Goal: Check status: Check status

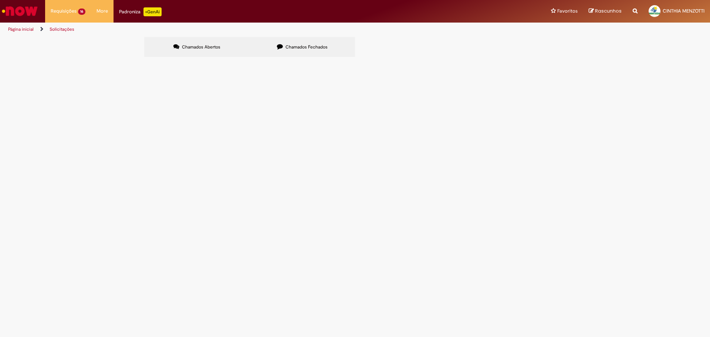
click at [224, 45] on label "Chamados Abertos" at bounding box center [196, 47] width 105 height 20
click at [0, 0] on span "6101994190" at bounding box center [0, 0] width 0 height 0
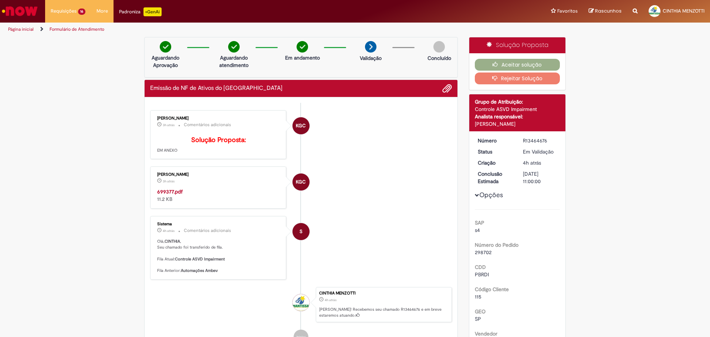
click at [171, 195] on strong "699377.pdf" at bounding box center [170, 191] width 26 height 7
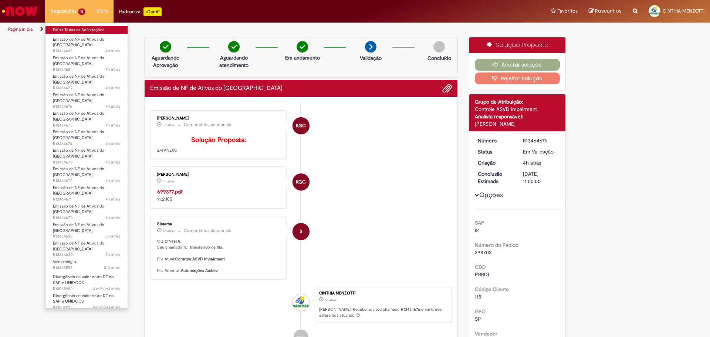
click at [78, 30] on link "Exibir Todas as Solicitações" at bounding box center [86, 30] width 82 height 8
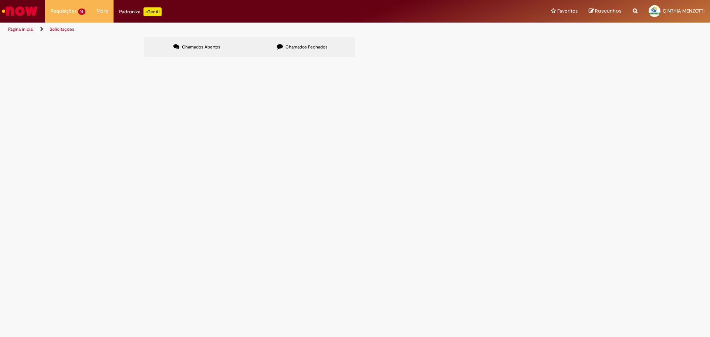
click at [301, 50] on span "Chamados Fechados" at bounding box center [307, 47] width 42 height 6
click at [0, 0] on span "6101993520" at bounding box center [0, 0] width 0 height 0
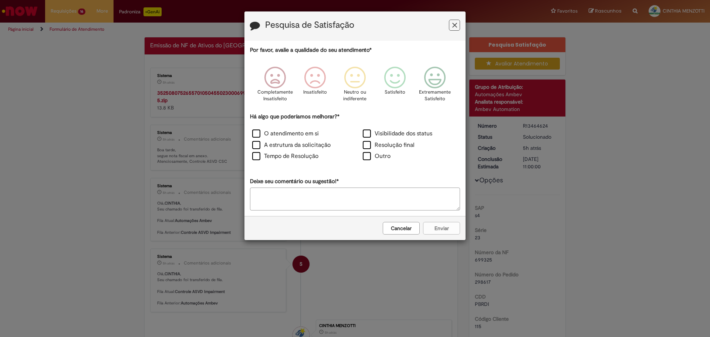
click at [400, 231] on button "Cancelar" at bounding box center [401, 228] width 37 height 13
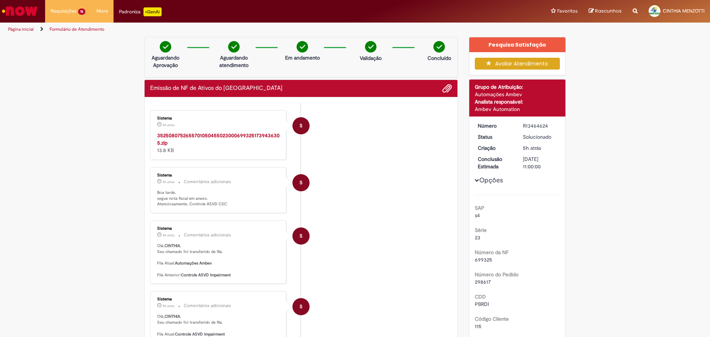
click at [211, 135] on strong "35250807526557010504550230006993251739436305.zip" at bounding box center [218, 139] width 122 height 14
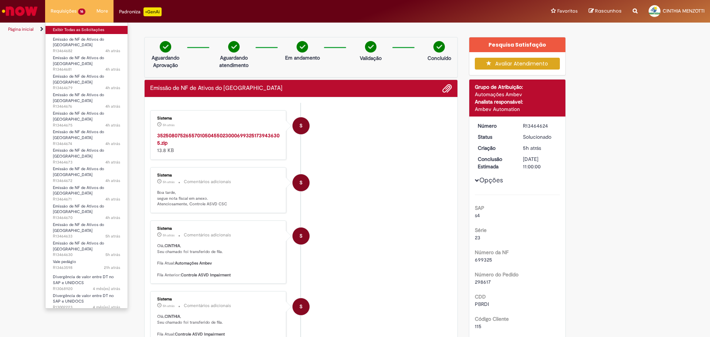
click at [67, 28] on link "Exibir Todas as Solicitações" at bounding box center [86, 30] width 82 height 8
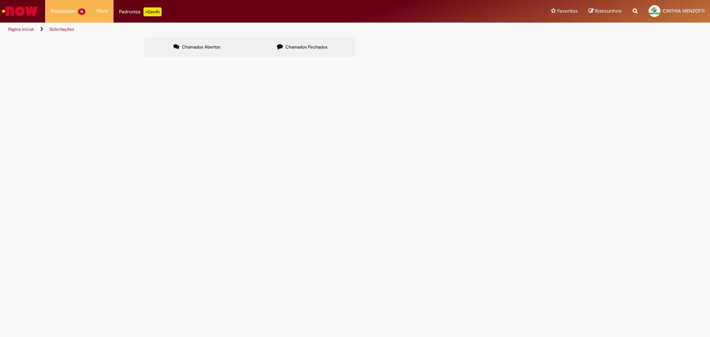
click at [287, 55] on label "Chamados Fechados" at bounding box center [302, 47] width 105 height 20
click at [0, 0] on span "6101993436" at bounding box center [0, 0] width 0 height 0
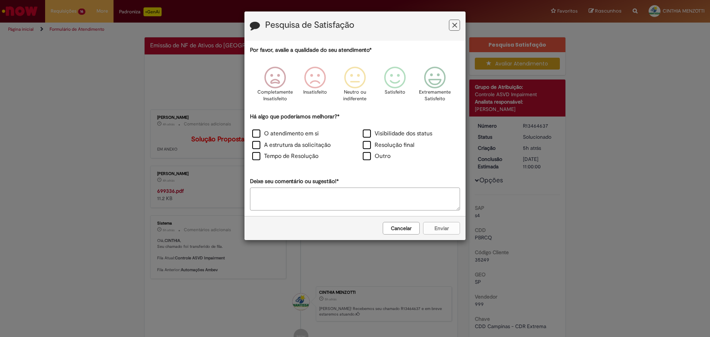
click at [401, 226] on button "Cancelar" at bounding box center [401, 228] width 37 height 13
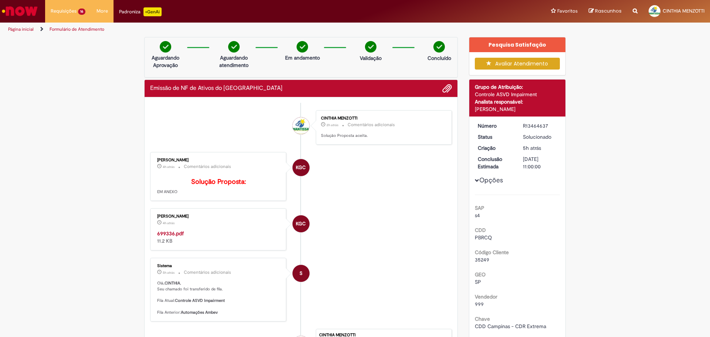
click at [172, 237] on strong "699336.pdf" at bounding box center [170, 233] width 27 height 7
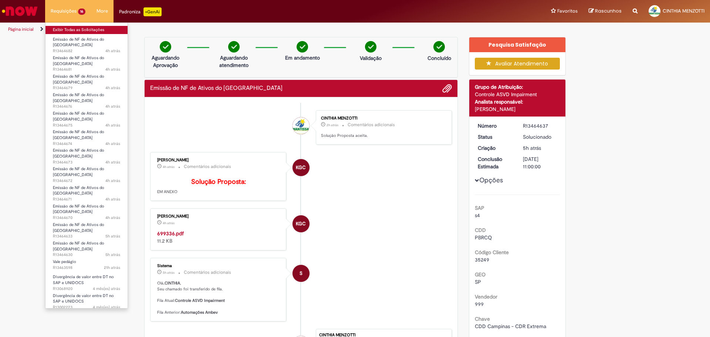
click at [77, 28] on link "Exibir Todas as Solicitações" at bounding box center [86, 30] width 82 height 8
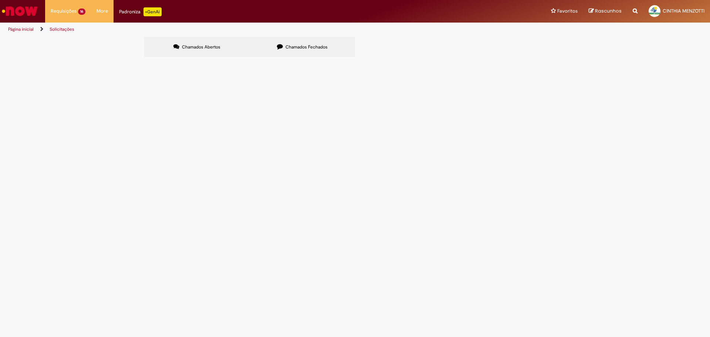
click at [294, 49] on span "Chamados Fechados" at bounding box center [307, 47] width 42 height 6
click at [0, 0] on span "6101992642" at bounding box center [0, 0] width 0 height 0
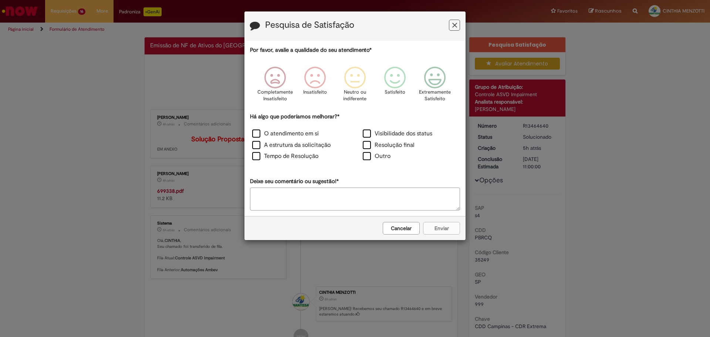
click at [390, 231] on button "Cancelar" at bounding box center [401, 228] width 37 height 13
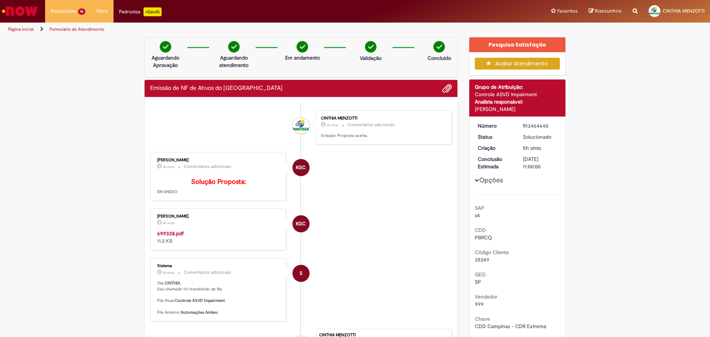
click at [174, 237] on strong "699338.pdf" at bounding box center [170, 233] width 27 height 7
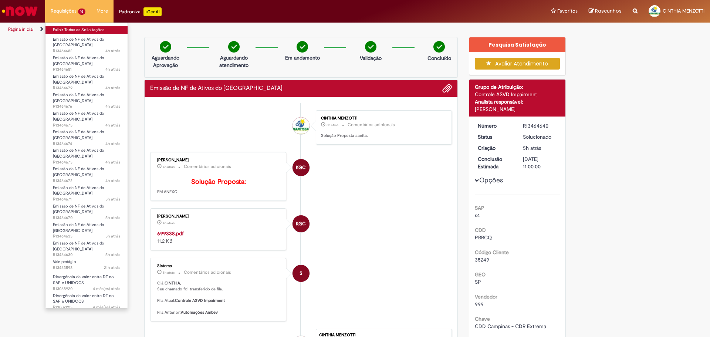
click at [72, 28] on link "Exibir Todas as Solicitações" at bounding box center [86, 30] width 82 height 8
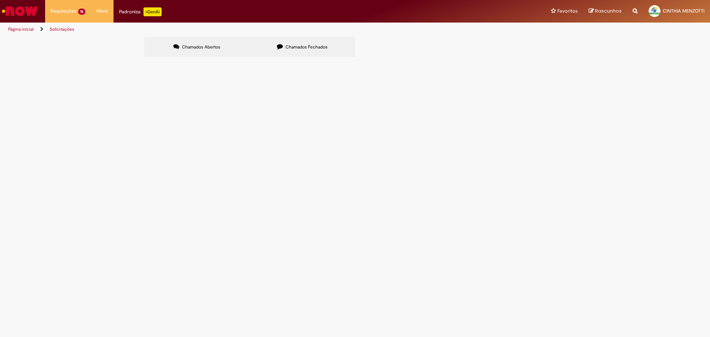
click at [273, 45] on label "Chamados Fechados" at bounding box center [302, 47] width 105 height 20
click at [0, 0] on span "6101989238" at bounding box center [0, 0] width 0 height 0
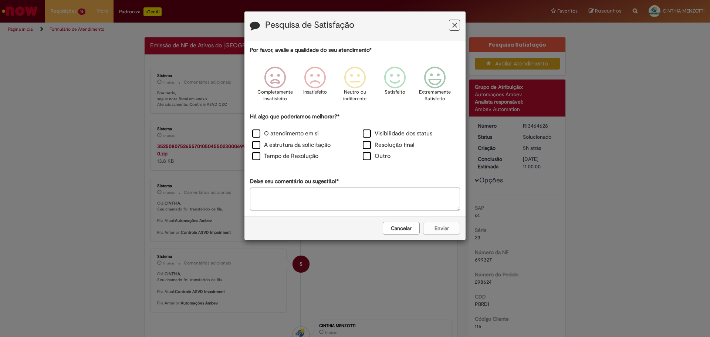
click at [403, 232] on button "Cancelar" at bounding box center [401, 228] width 37 height 13
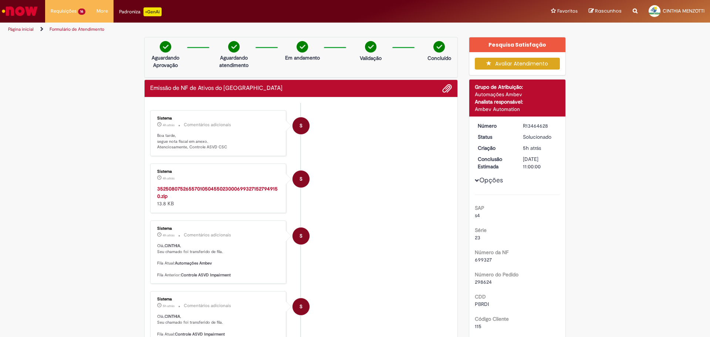
click at [238, 147] on p "Boa tarde, segue nota fiscal em anexo. Atenciosamente, Controle ASVD CSC" at bounding box center [218, 141] width 123 height 17
click at [239, 189] on strong "35250807526557010504550230006993271527949150.zip" at bounding box center [217, 192] width 121 height 14
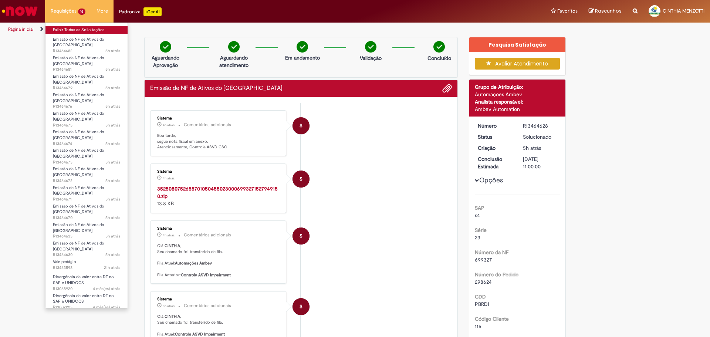
click at [66, 31] on link "Exibir Todas as Solicitações" at bounding box center [86, 30] width 82 height 8
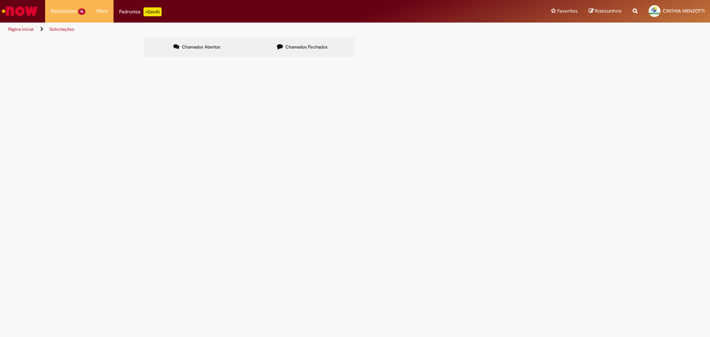
click at [0, 0] on span "6101994258" at bounding box center [0, 0] width 0 height 0
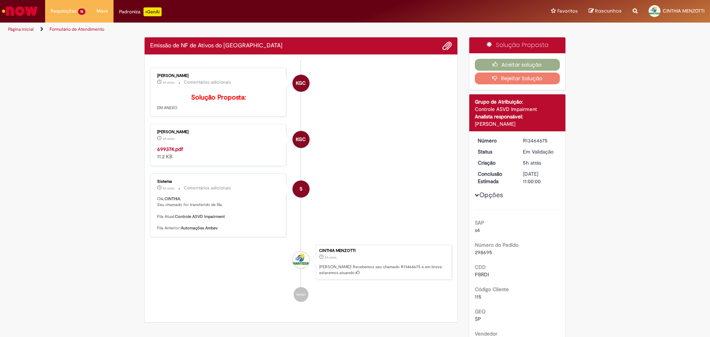
click at [167, 152] on strong "699374.pdf" at bounding box center [170, 149] width 26 height 7
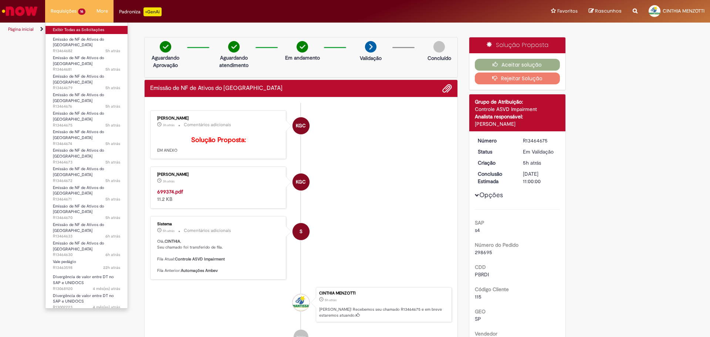
click at [74, 31] on link "Exibir Todas as Solicitações" at bounding box center [86, 30] width 82 height 8
click at [75, 30] on link "Exibir Todas as Solicitações" at bounding box center [86, 30] width 82 height 8
click at [75, 29] on link "Exibir Todas as Solicitações" at bounding box center [86, 30] width 82 height 8
click at [71, 12] on li "Requisições 16 Exibir Todas as Solicitações Emissão de NF de Ativos do ASVD 5h …" at bounding box center [68, 11] width 46 height 22
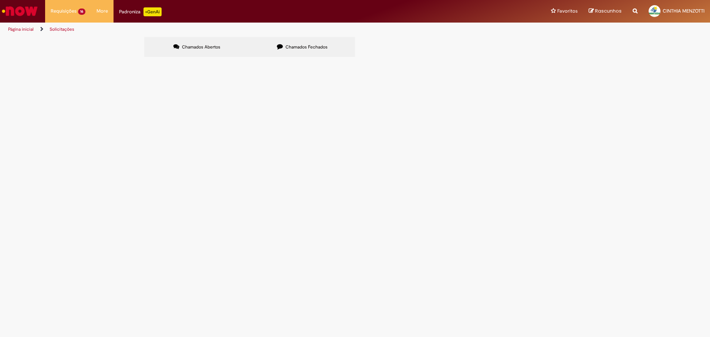
click at [293, 49] on span "Chamados Fechados" at bounding box center [307, 47] width 42 height 6
click at [0, 0] on span "6101992645" at bounding box center [0, 0] width 0 height 0
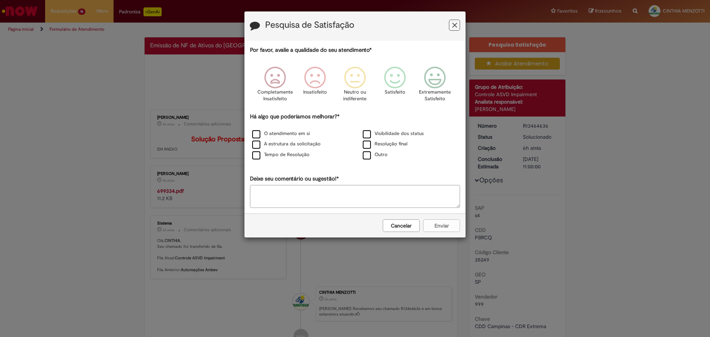
click at [391, 226] on button "Cancelar" at bounding box center [401, 225] width 37 height 13
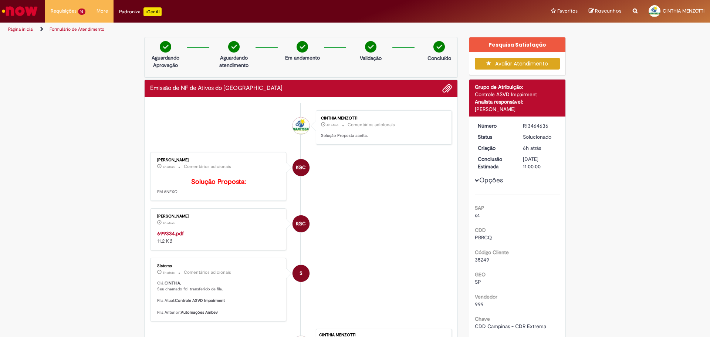
click at [172, 237] on strong "699334.pdf" at bounding box center [170, 233] width 27 height 7
